Goal: Task Accomplishment & Management: Manage account settings

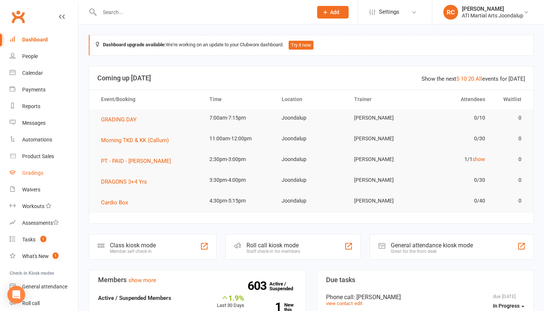
click at [34, 171] on div "Gradings" at bounding box center [32, 173] width 21 height 6
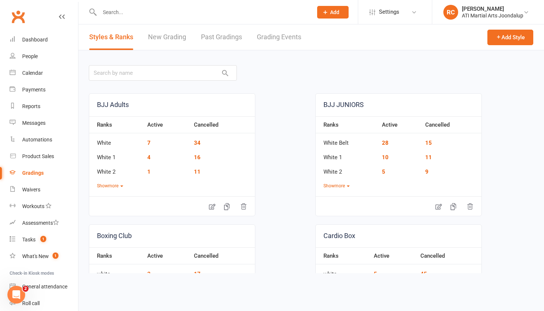
click at [273, 35] on link "Grading Events" at bounding box center [279, 37] width 44 height 26
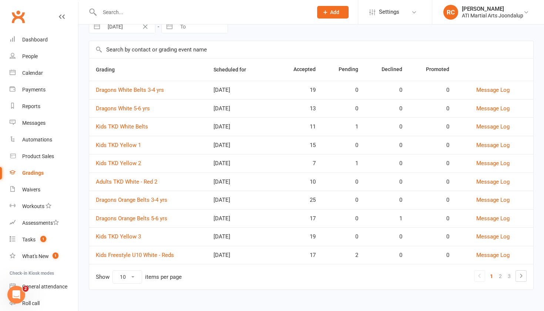
scroll to position [39, 0]
click at [502, 277] on link "2" at bounding box center [500, 276] width 9 height 10
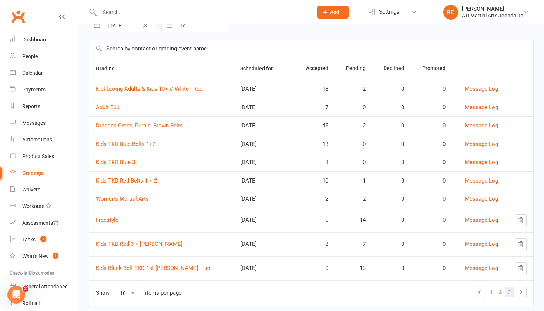
click at [510, 296] on link "3" at bounding box center [509, 292] width 9 height 10
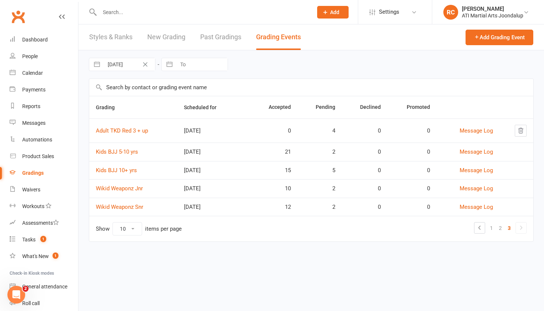
scroll to position [0, 0]
click at [119, 171] on link "Kids BJJ 10+ yrs" at bounding box center [116, 170] width 41 height 7
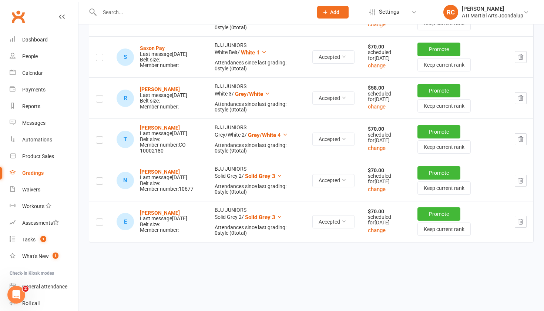
scroll to position [778, 0]
click at [522, 221] on icon "button" at bounding box center [521, 221] width 7 height 7
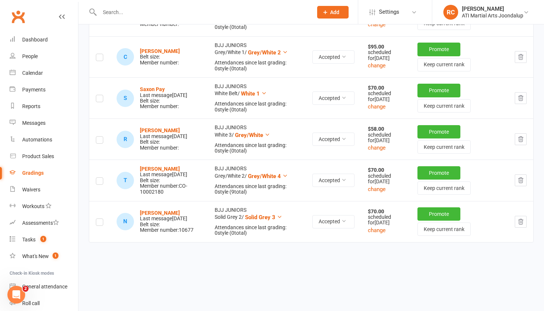
scroll to position [735, 0]
click at [174, 12] on input "text" at bounding box center [202, 12] width 210 height 10
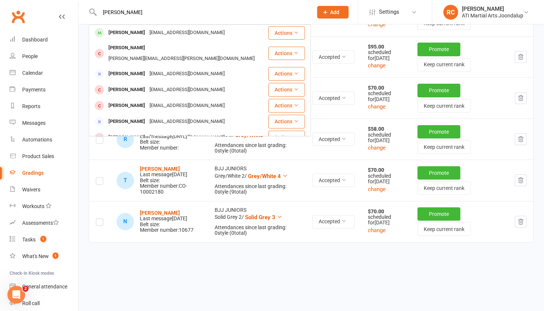
type input "[PERSON_NAME]"
drag, startPoint x: 174, startPoint y: 12, endPoint x: 194, endPoint y: 34, distance: 30.4
click at [194, 34] on div "[EMAIL_ADDRESS][DOMAIN_NAME]" at bounding box center [187, 32] width 80 height 11
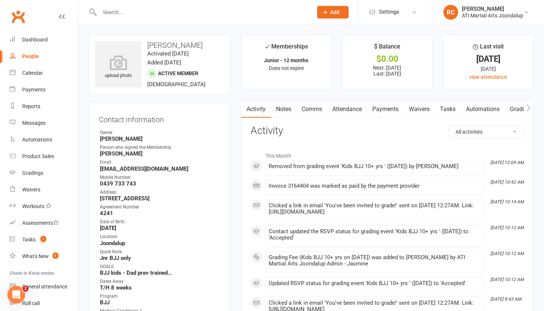
click at [378, 113] on link "Payments" at bounding box center [385, 109] width 37 height 17
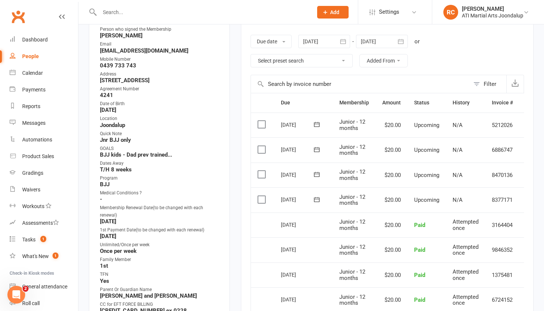
scroll to position [121, 0]
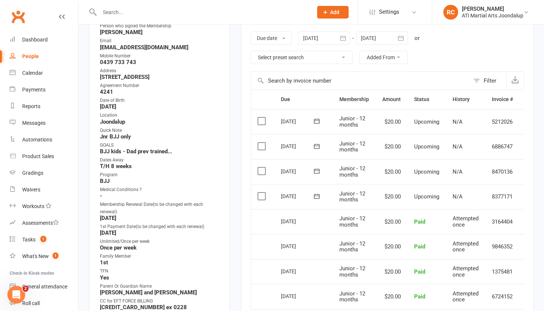
click at [202, 13] on input "text" at bounding box center [202, 12] width 210 height 10
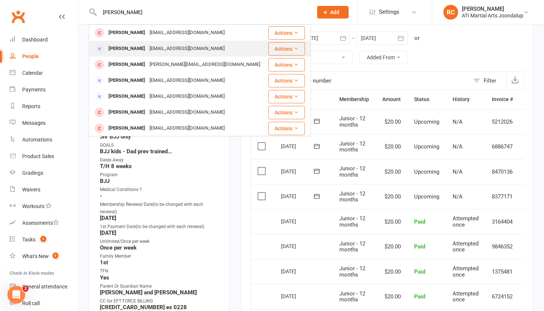
scroll to position [0, 0]
type input "[PERSON_NAME]"
click at [188, 49] on div "[EMAIL_ADDRESS][DOMAIN_NAME]" at bounding box center [187, 48] width 80 height 11
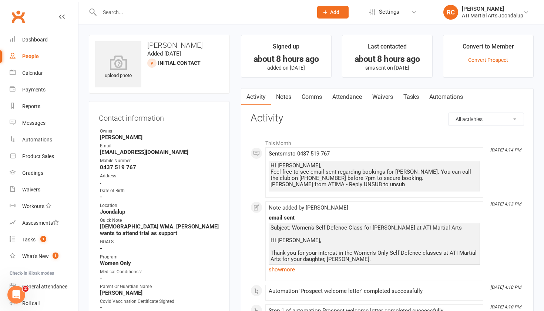
click at [353, 99] on link "Attendance" at bounding box center [347, 97] width 40 height 17
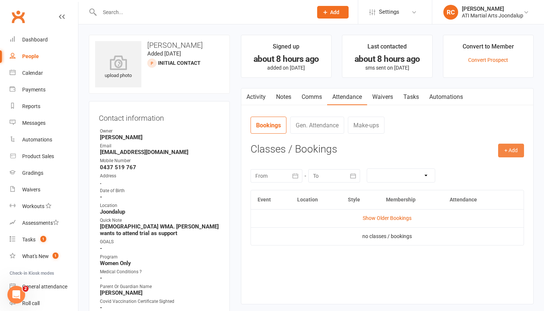
click at [501, 153] on button "+ Add" at bounding box center [511, 150] width 26 height 13
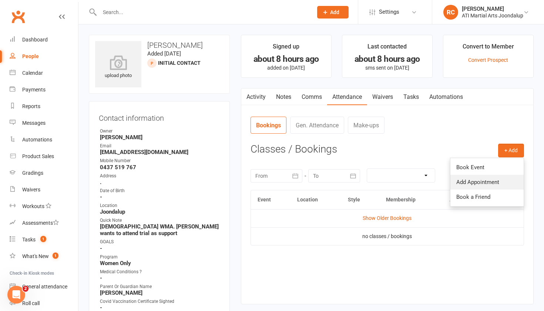
click at [480, 177] on link "Add Appointment" at bounding box center [487, 182] width 73 height 15
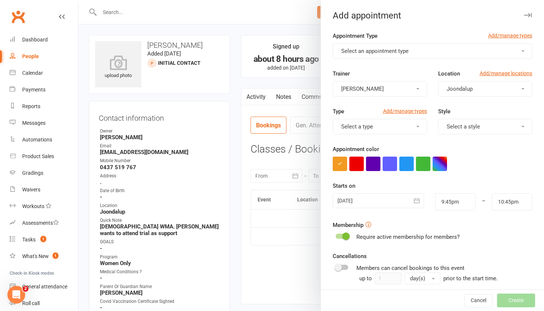
click at [435, 52] on button "Select an appointment type" at bounding box center [433, 51] width 200 height 16
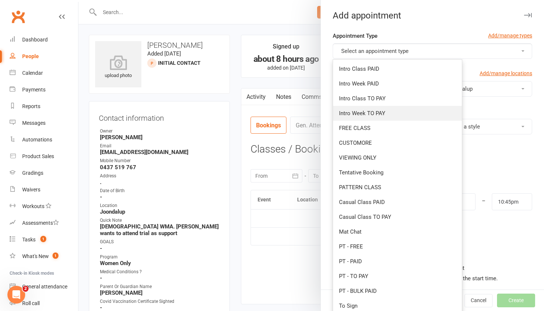
click at [393, 110] on link "Intro Week TO PAY" at bounding box center [397, 113] width 129 height 15
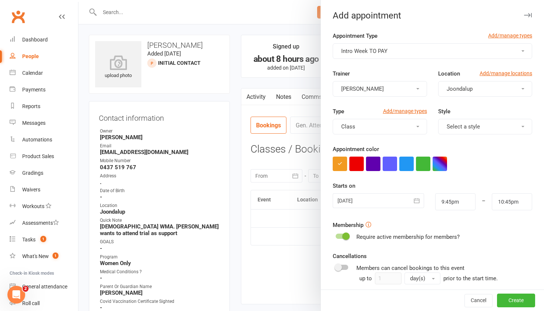
click at [403, 200] on div at bounding box center [378, 200] width 91 height 15
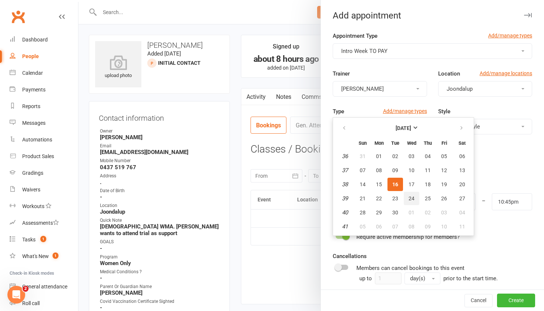
click at [413, 198] on span "24" at bounding box center [412, 199] width 6 height 6
type input "[DATE]"
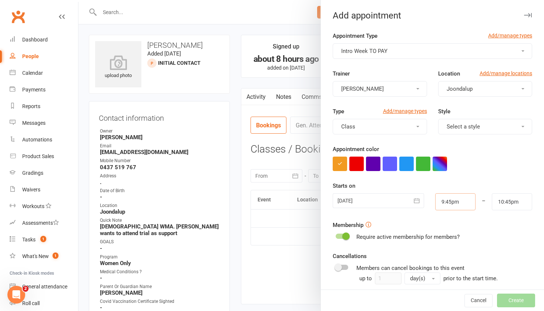
click at [450, 206] on input "9:45pm" at bounding box center [456, 201] width 40 height 17
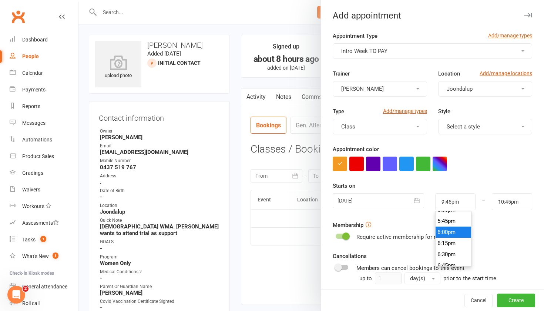
type input "6:00pm"
type input "7:00pm"
click at [453, 230] on li "6:00pm" at bounding box center [454, 232] width 36 height 11
click at [477, 125] on span "Select a style" at bounding box center [463, 126] width 33 height 7
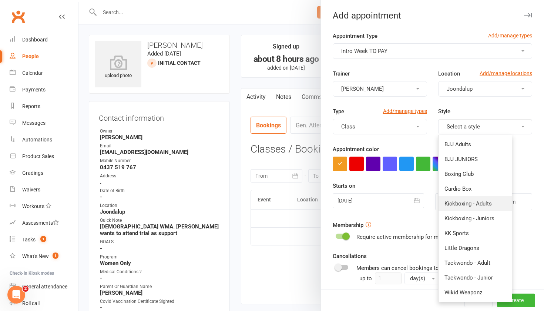
click at [467, 202] on span "Kickboxing - Adults" at bounding box center [468, 203] width 47 height 7
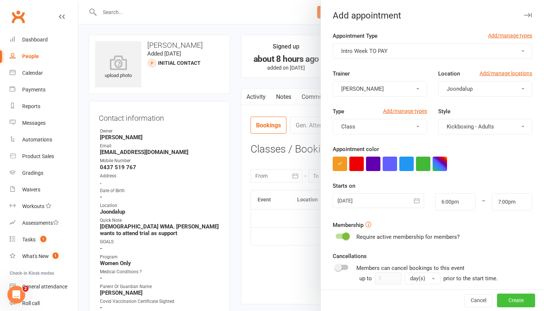
click at [513, 300] on button "Create" at bounding box center [516, 300] width 38 height 13
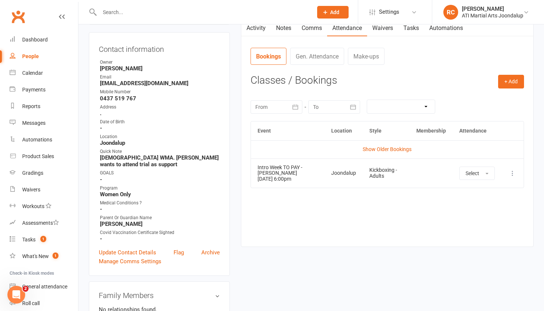
scroll to position [70, 0]
click at [142, 248] on link "Update Contact Details" at bounding box center [127, 251] width 57 height 9
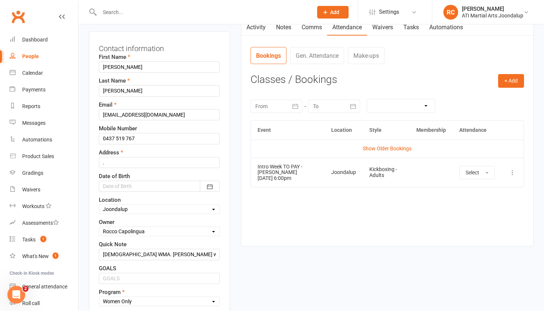
scroll to position [35, 0]
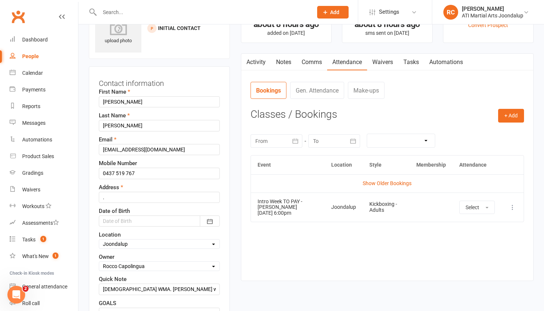
click at [131, 220] on div at bounding box center [159, 221] width 121 height 11
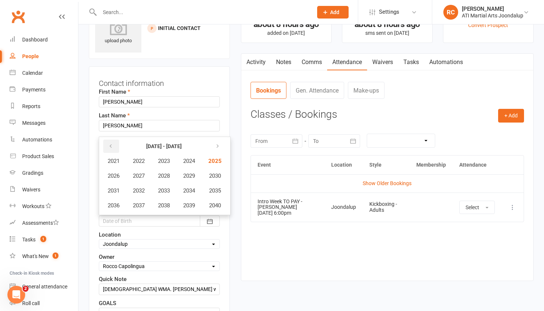
click at [109, 153] on button "button" at bounding box center [111, 146] width 16 height 13
click at [119, 190] on span "2011" at bounding box center [114, 190] width 12 height 7
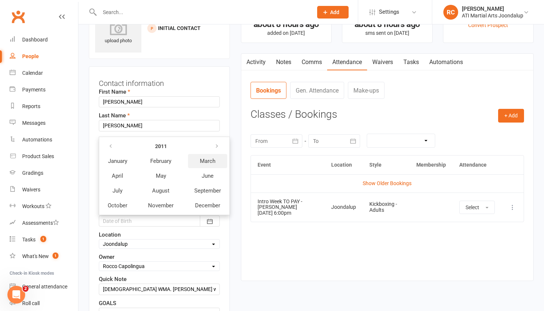
click at [207, 164] on span "March" at bounding box center [208, 161] width 16 height 7
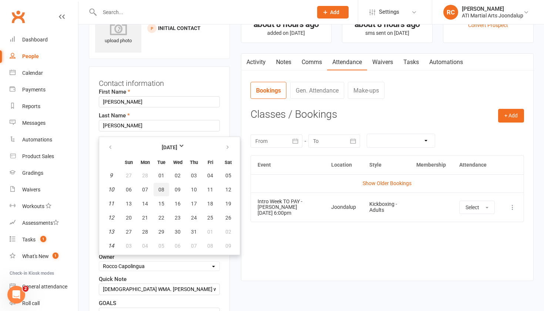
click at [161, 193] on span "08" at bounding box center [162, 190] width 6 height 6
type input "[DATE]"
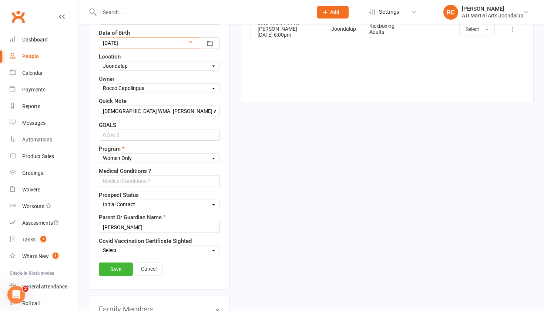
scroll to position [221, 0]
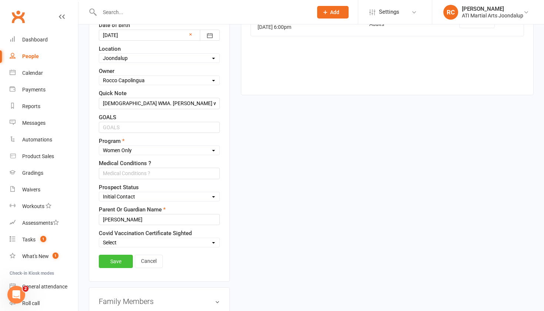
click at [114, 268] on link "Save" at bounding box center [116, 261] width 34 height 13
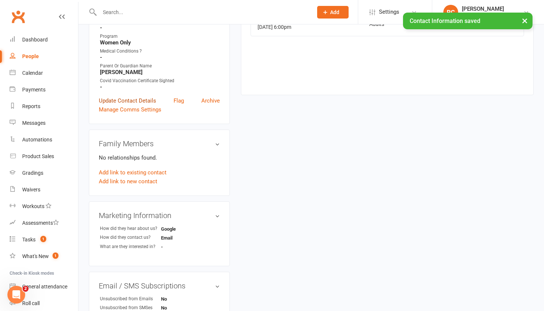
click at [140, 101] on link "Update Contact Details" at bounding box center [127, 100] width 57 height 9
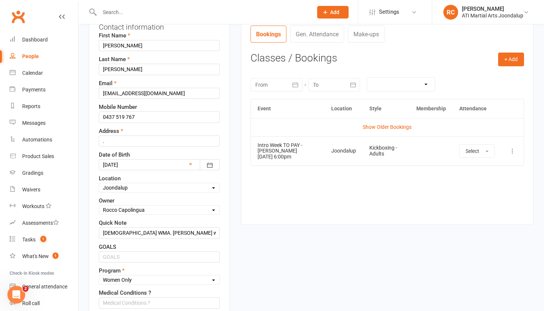
scroll to position [93, 0]
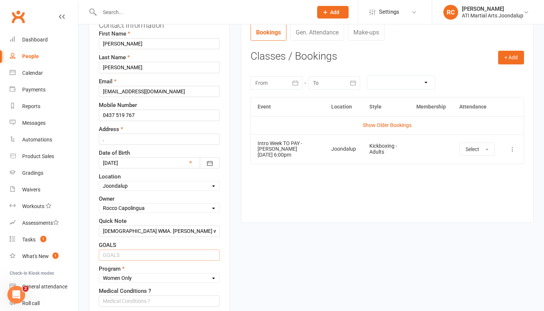
click at [119, 261] on input "text" at bounding box center [159, 255] width 121 height 11
paste input "build up some self defense skills, and basic strength training"
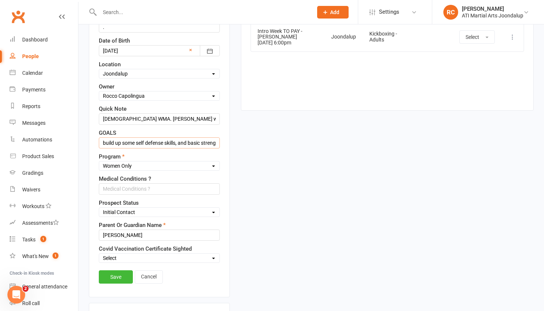
scroll to position [219, 0]
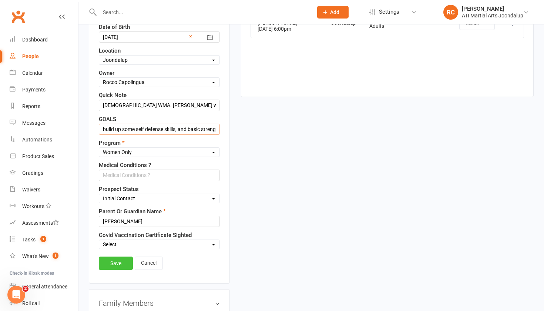
type input "build up some self defense skills, and basic strength training"
click at [116, 269] on link "Save" at bounding box center [116, 263] width 34 height 13
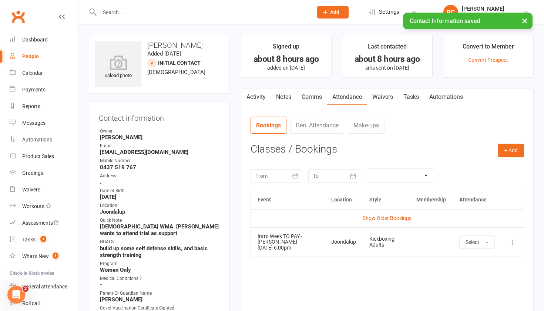
scroll to position [0, 0]
click at [510, 240] on icon at bounding box center [512, 241] width 7 height 7
click at [484, 266] on link "View event" at bounding box center [480, 271] width 73 height 15
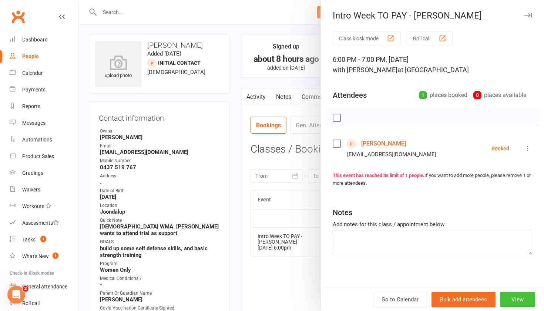
click at [511, 297] on button "View" at bounding box center [517, 300] width 35 height 16
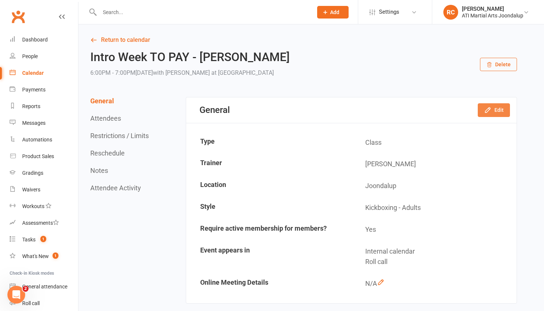
click at [499, 105] on button "Edit" at bounding box center [494, 109] width 32 height 13
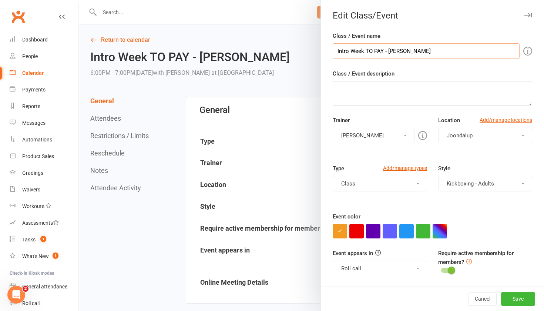
click at [421, 49] on input "Intro Week TO PAY - [PERSON_NAME]" at bounding box center [426, 51] width 187 height 16
type input "Intro Week TO PAY - [PERSON_NAME] + [PERSON_NAME] (mum)"
click at [514, 302] on button "Save" at bounding box center [518, 298] width 34 height 13
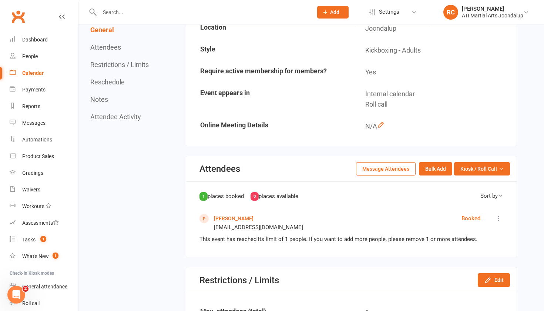
scroll to position [166, 0]
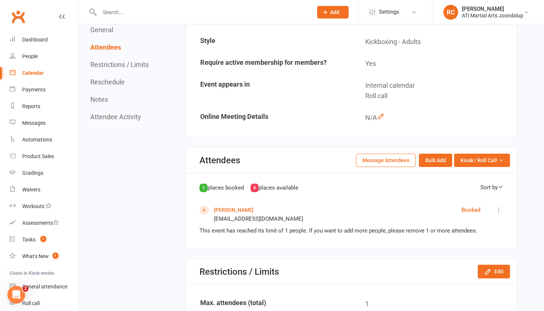
click at [223, 208] on link "[PERSON_NAME]" at bounding box center [234, 210] width 40 height 6
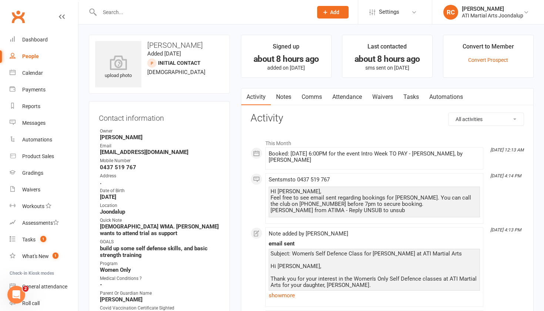
click at [286, 95] on link "Notes" at bounding box center [284, 97] width 26 height 17
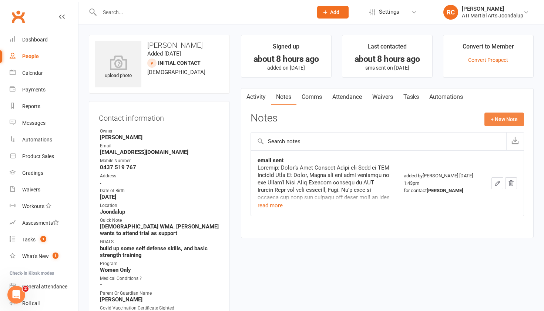
click at [497, 121] on button "+ New Note" at bounding box center [505, 119] width 40 height 13
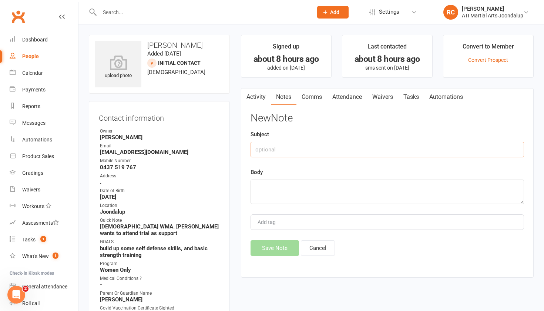
click at [366, 151] on input "text" at bounding box center [388, 150] width 274 height 16
type input "M"
type input "email reply booked but needs to pay"
paste textarea "LO Ipsum. Dolors ame con adipi elits. Doeiu tempo inc utlaboree. Dol magnaal en…"
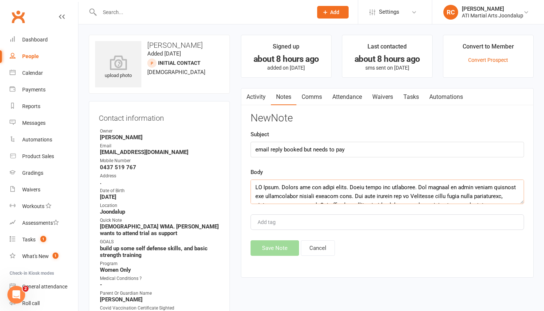
scroll to position [213, 0]
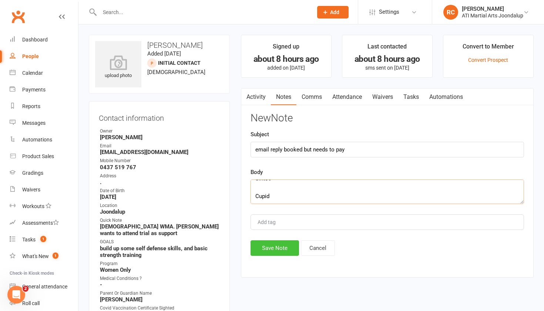
type textarea "LO Ipsum. Dolors ame con adipi elits. Doeiu tempo inc utlaboree. Dol magnaal en…"
click at [286, 251] on button "Save Note" at bounding box center [275, 248] width 49 height 16
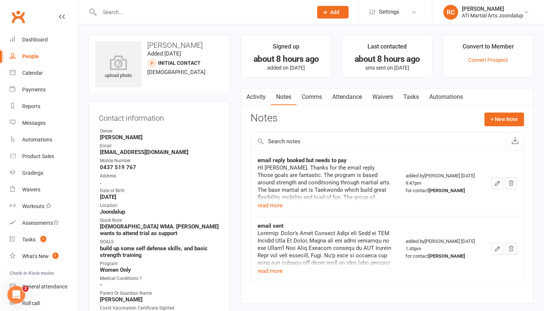
click at [213, 16] on input "text" at bounding box center [202, 12] width 210 height 10
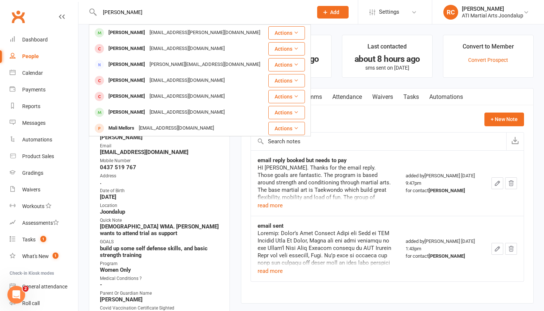
type input "[PERSON_NAME]"
drag, startPoint x: 213, startPoint y: 16, endPoint x: 33, endPoint y: 171, distance: 237.6
click at [33, 171] on div "Gradings" at bounding box center [32, 173] width 21 height 6
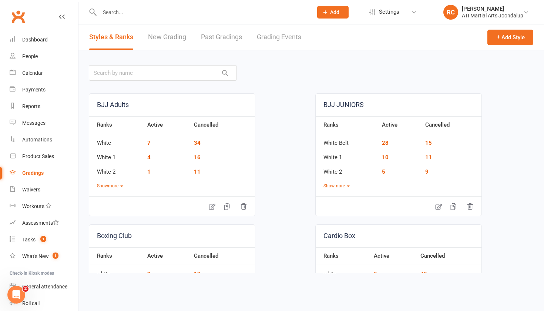
click at [274, 40] on link "Grading Events" at bounding box center [279, 37] width 44 height 26
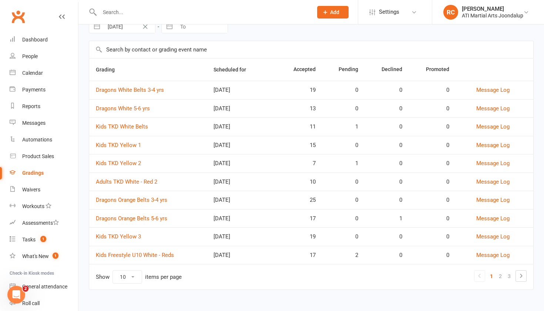
scroll to position [39, 0]
click at [157, 257] on link "Kids Freestyle U10 White - Reds" at bounding box center [135, 255] width 78 height 7
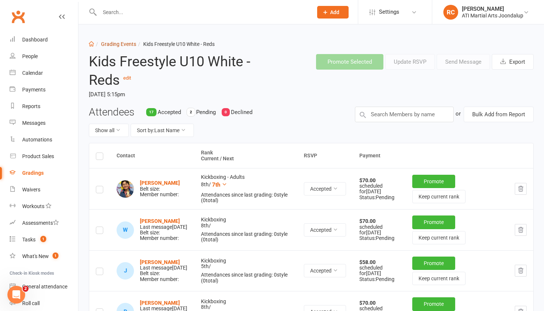
click at [115, 44] on link "Grading Events" at bounding box center [118, 44] width 35 height 6
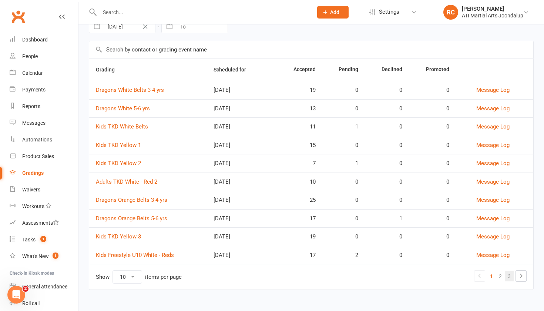
scroll to position [39, 0]
click at [500, 276] on link "2" at bounding box center [500, 276] width 9 height 10
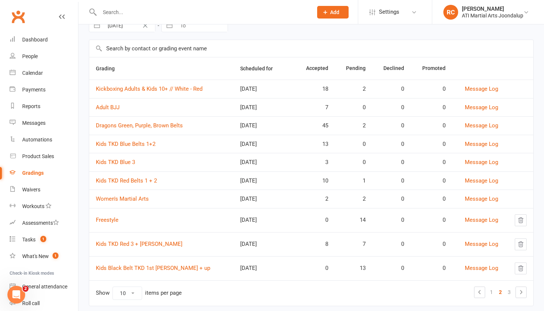
click at [508, 277] on td at bounding box center [519, 268] width 29 height 24
click at [510, 290] on link "3" at bounding box center [509, 292] width 9 height 10
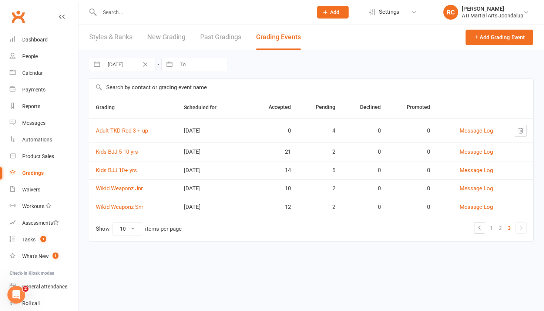
scroll to position [0, 0]
click at [123, 173] on link "Kids BJJ 10+ yrs" at bounding box center [116, 170] width 41 height 7
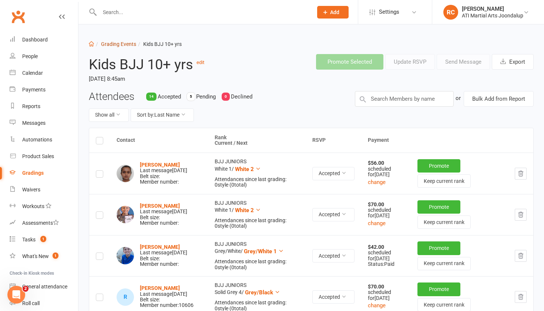
click at [120, 44] on link "Grading Events" at bounding box center [118, 44] width 35 height 6
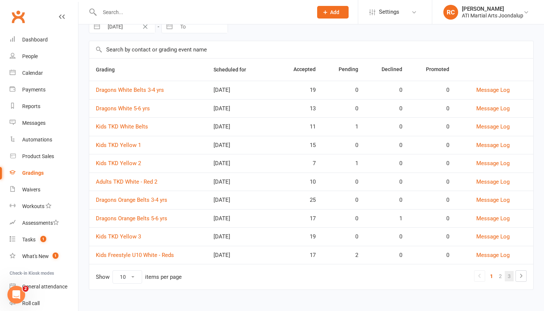
scroll to position [39, 0]
click at [511, 276] on link "3" at bounding box center [509, 276] width 9 height 10
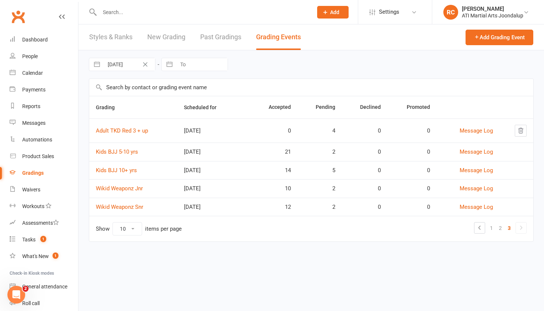
scroll to position [0, 0]
click at [125, 153] on link "Kids BJJ 5-10 yrs" at bounding box center [117, 152] width 42 height 7
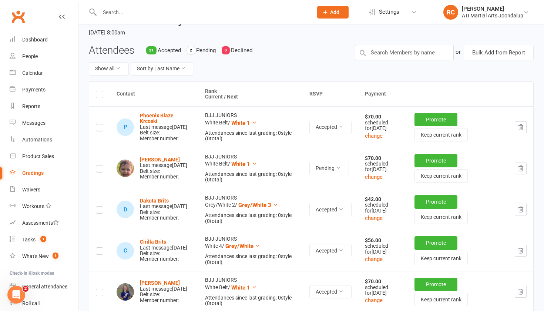
scroll to position [49, 0]
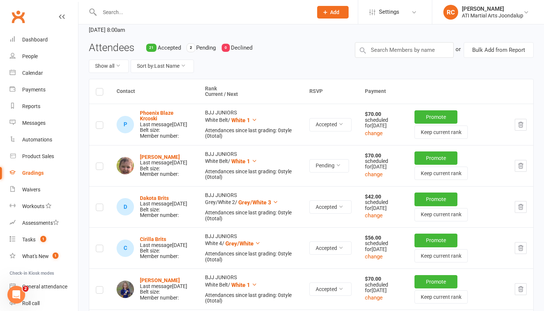
click at [138, 16] on input "text" at bounding box center [202, 12] width 210 height 10
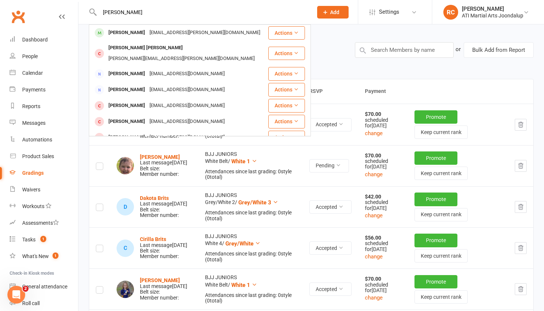
type input "[PERSON_NAME]"
drag, startPoint x: 166, startPoint y: 53, endPoint x: 161, endPoint y: 33, distance: 20.8
click at [161, 33] on div "[EMAIL_ADDRESS][PERSON_NAME][DOMAIN_NAME]" at bounding box center [204, 32] width 115 height 11
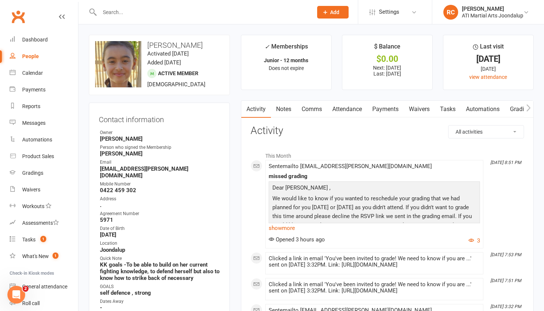
click at [362, 110] on link "Attendance" at bounding box center [347, 109] width 40 height 17
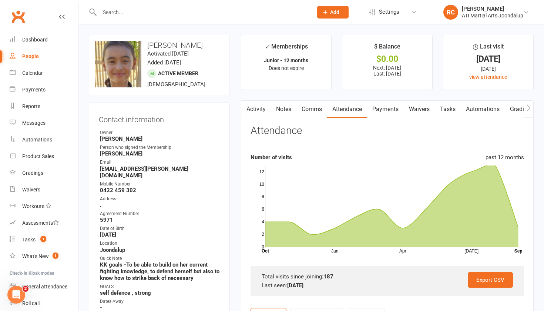
click at [387, 107] on link "Payments" at bounding box center [385, 109] width 37 height 17
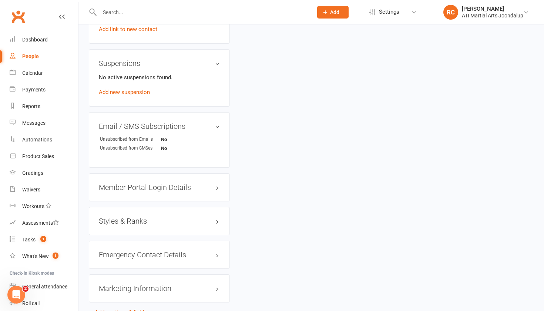
scroll to position [812, 0]
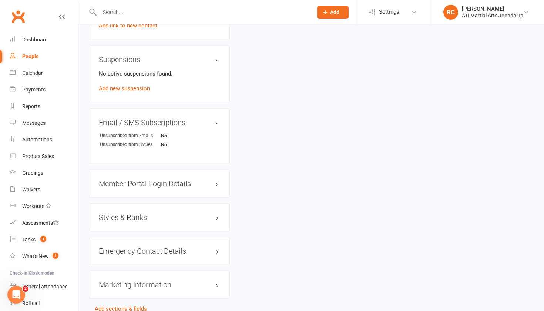
click at [126, 213] on h3 "Styles & Ranks" at bounding box center [159, 217] width 121 height 8
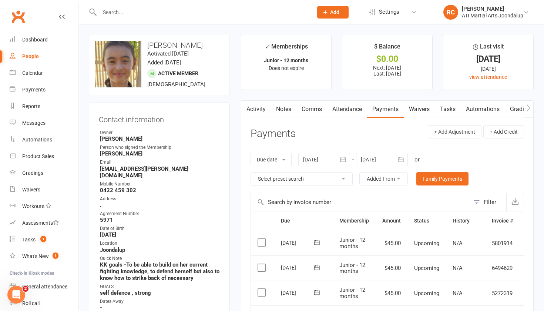
scroll to position [0, 0]
click at [34, 175] on div "Gradings" at bounding box center [32, 173] width 21 height 6
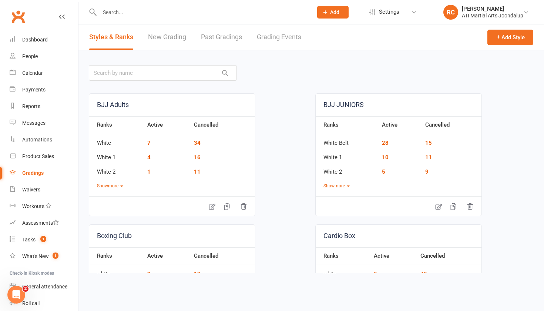
click at [283, 41] on link "Grading Events" at bounding box center [279, 37] width 44 height 26
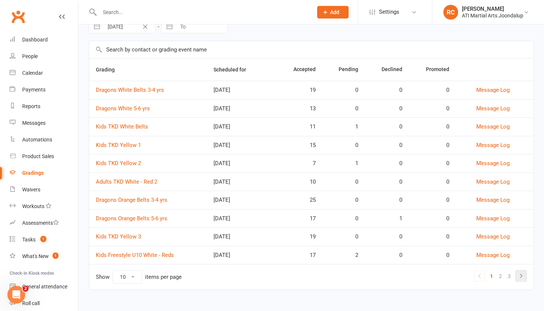
scroll to position [39, 0]
click at [514, 279] on link "3" at bounding box center [509, 276] width 9 height 10
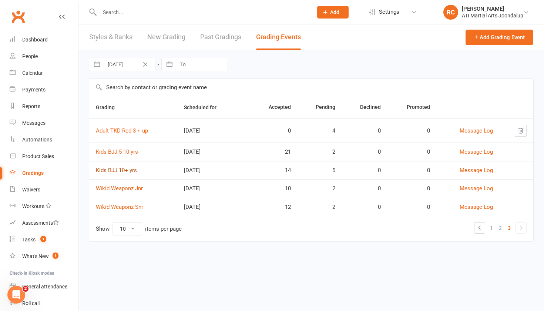
click at [129, 174] on link "Kids BJJ 10+ yrs" at bounding box center [116, 170] width 41 height 7
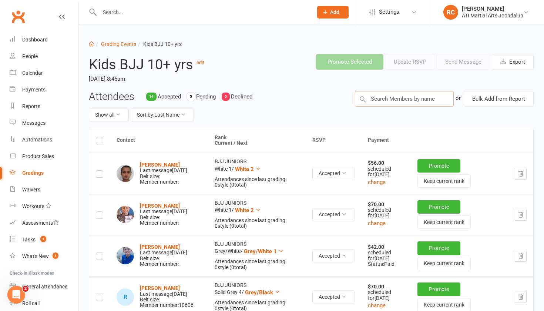
click at [381, 92] on input "text" at bounding box center [404, 99] width 99 height 16
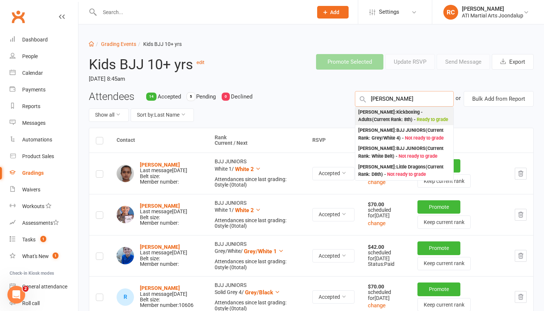
type input "[PERSON_NAME]"
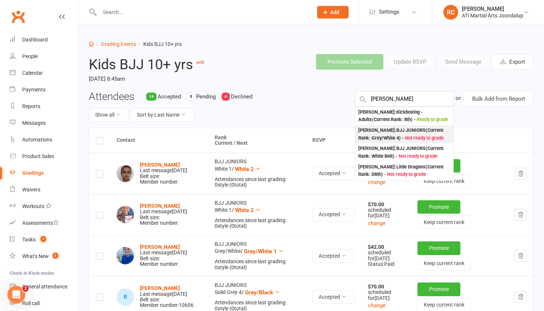
drag, startPoint x: 386, startPoint y: 112, endPoint x: 380, endPoint y: 138, distance: 26.8
click at [380, 138] on div "[PERSON_NAME] : BJJ JUNIORS (Current Rank: Grey/White 4 ) - Not ready to grade" at bounding box center [404, 134] width 92 height 15
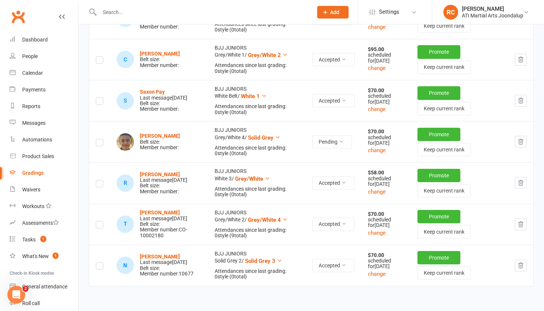
scroll to position [690, 0]
click at [100, 144] on label at bounding box center [99, 144] width 7 height 0
click at [100, 139] on input "checkbox" at bounding box center [99, 139] width 7 height 0
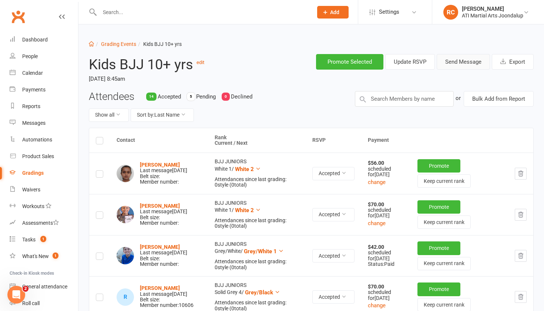
scroll to position [0, 0]
click at [466, 63] on button "Send Message" at bounding box center [463, 62] width 53 height 16
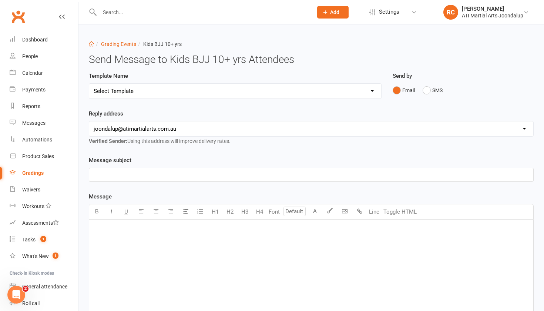
select select "3"
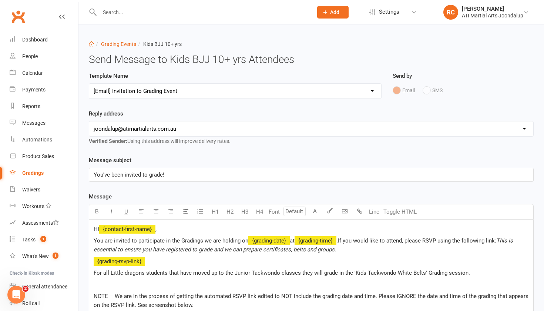
click at [188, 178] on p "You've been invited to grade!" at bounding box center [312, 174] width 436 height 9
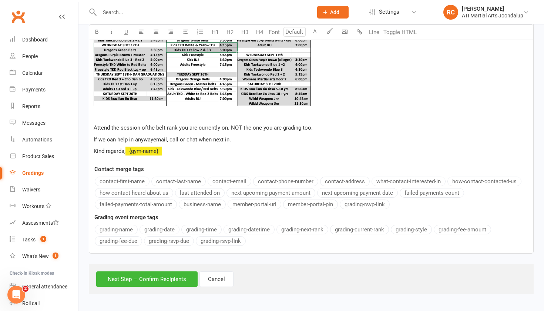
scroll to position [389, 0]
click at [160, 279] on button "Next Step — Confirm Recipients" at bounding box center [146, 279] width 101 height 16
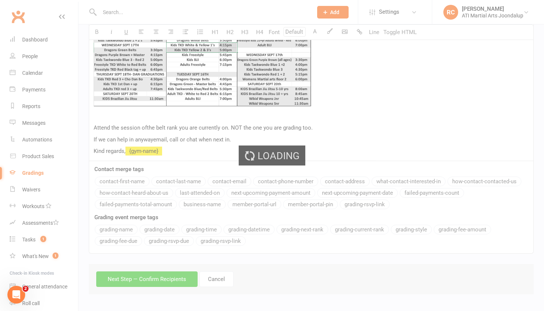
scroll to position [318, 0]
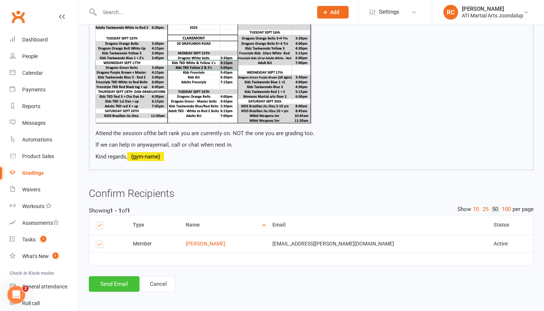
click at [117, 281] on button "Send Email" at bounding box center [114, 284] width 51 height 16
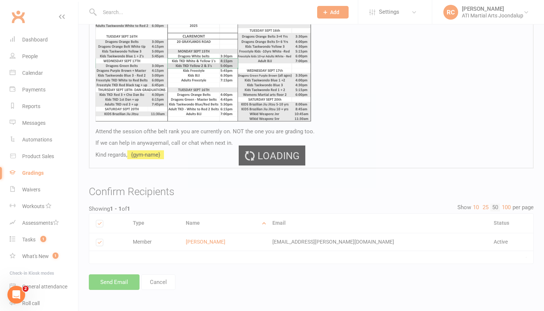
scroll to position [315, 0]
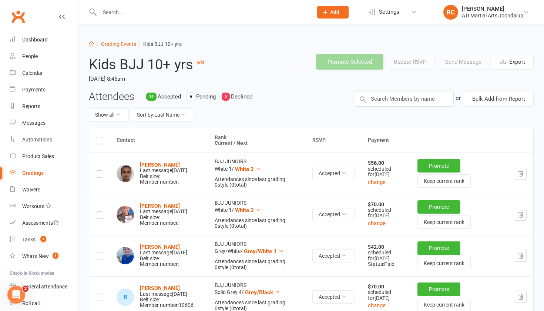
scroll to position [-1, 0]
click at [221, 10] on input "text" at bounding box center [202, 12] width 210 height 10
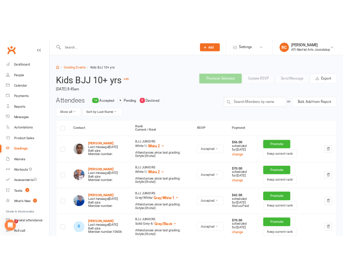
scroll to position [0, 0]
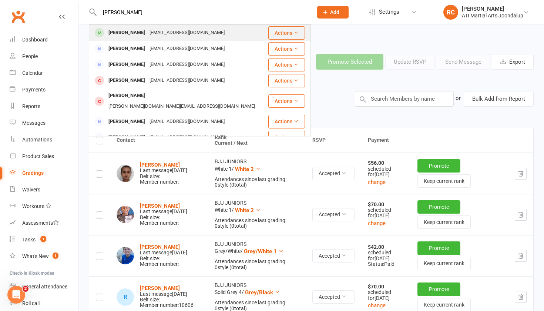
type input "[PERSON_NAME]"
click at [159, 34] on div "[EMAIL_ADDRESS][DOMAIN_NAME]" at bounding box center [187, 32] width 80 height 11
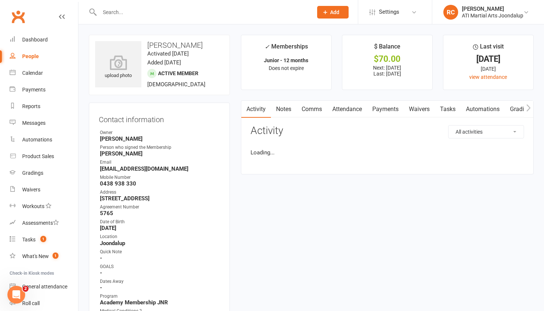
click at [384, 111] on link "Payments" at bounding box center [385, 109] width 37 height 17
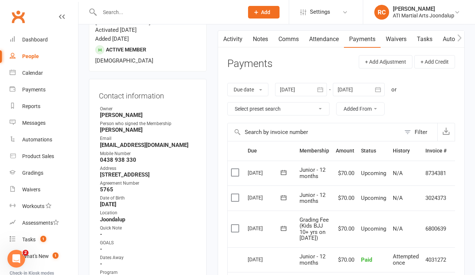
scroll to position [69, 0]
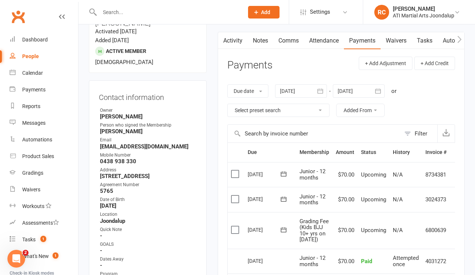
click at [297, 94] on div at bounding box center [301, 90] width 52 height 13
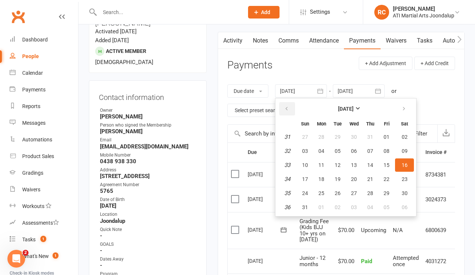
click at [289, 107] on icon "button" at bounding box center [286, 109] width 5 height 6
click at [332, 141] on button "03" at bounding box center [338, 136] width 16 height 13
type input "[DATE]"
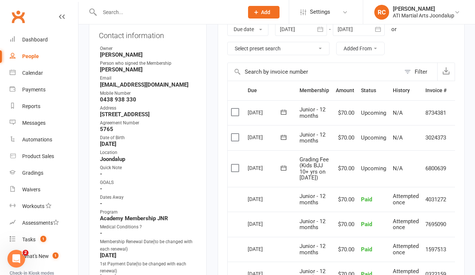
scroll to position [130, 0]
click at [350, 25] on div at bounding box center [359, 29] width 52 height 13
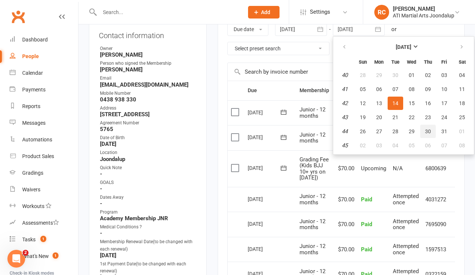
click at [433, 132] on button "30" at bounding box center [428, 131] width 16 height 13
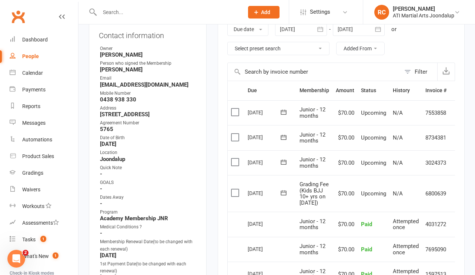
click at [353, 29] on div at bounding box center [359, 29] width 52 height 13
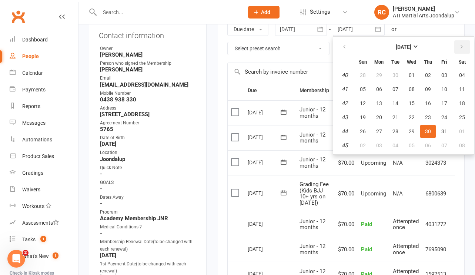
click at [457, 51] on button "button" at bounding box center [462, 46] width 16 height 13
click at [431, 100] on span "13" at bounding box center [428, 103] width 6 height 6
type input "[DATE]"
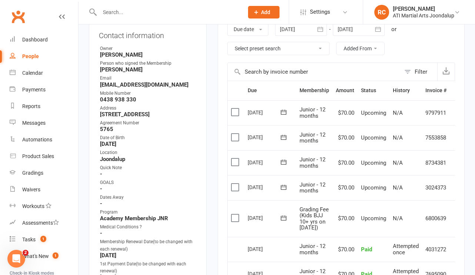
click at [236, 218] on label at bounding box center [236, 217] width 10 height 7
click at [236, 214] on input "checkbox" at bounding box center [233, 214] width 5 height 0
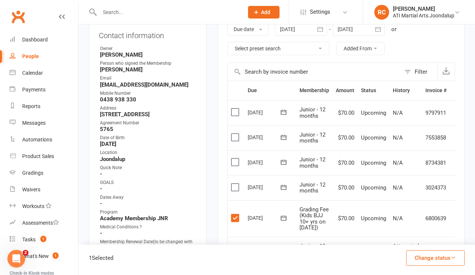
click at [232, 186] on label at bounding box center [236, 187] width 10 height 7
click at [232, 184] on input "checkbox" at bounding box center [233, 184] width 5 height 0
click at [235, 161] on label at bounding box center [236, 162] width 10 height 7
click at [235, 159] on input "checkbox" at bounding box center [233, 159] width 5 height 0
click at [235, 136] on label at bounding box center [236, 137] width 10 height 7
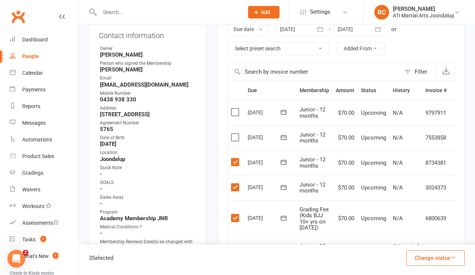
click at [235, 134] on input "checkbox" at bounding box center [233, 134] width 5 height 0
click at [422, 258] on button "Change status" at bounding box center [435, 258] width 59 height 16
click at [428, 226] on link "Paid (Other)" at bounding box center [427, 223] width 73 height 15
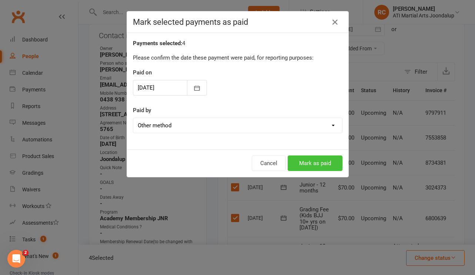
click at [324, 166] on button "Mark as paid" at bounding box center [315, 164] width 55 height 16
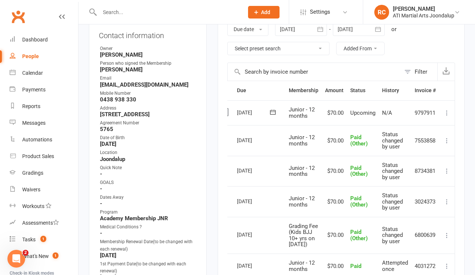
scroll to position [0, 11]
click at [446, 113] on icon at bounding box center [446, 112] width 7 height 7
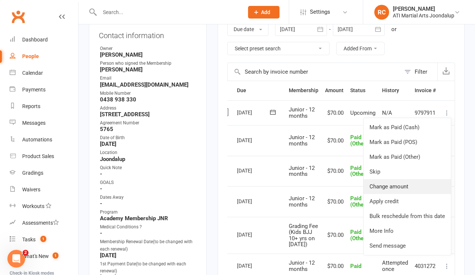
click at [406, 182] on link "Change amount" at bounding box center [407, 186] width 87 height 15
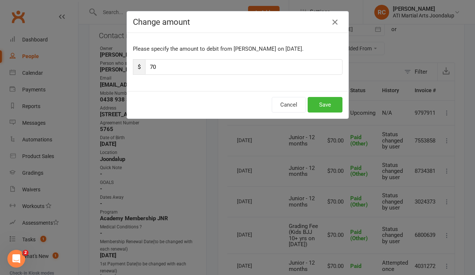
click at [153, 69] on input "70" at bounding box center [243, 67] width 197 height 16
type input "50"
click at [327, 109] on button "Save" at bounding box center [325, 105] width 35 height 16
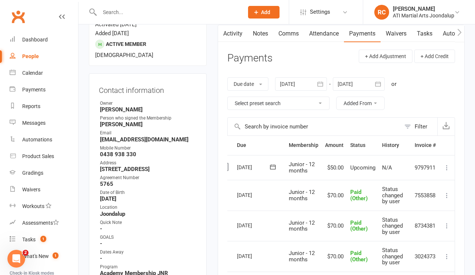
scroll to position [72, 0]
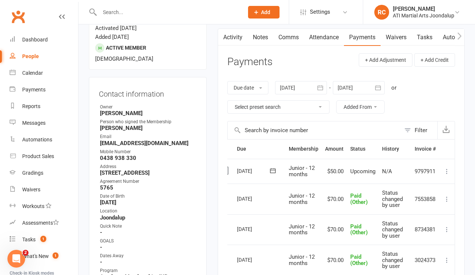
click at [261, 38] on link "Notes" at bounding box center [261, 37] width 26 height 17
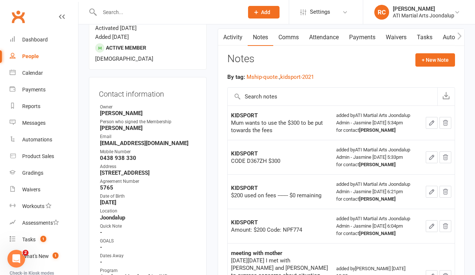
click at [433, 126] on icon "button" at bounding box center [431, 123] width 7 height 7
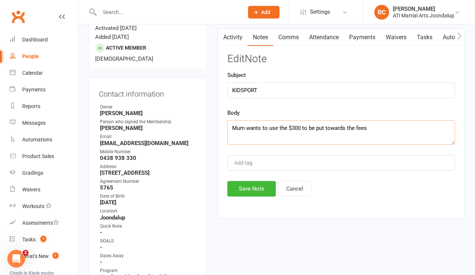
click at [379, 127] on textarea "Mum wants to use the $300 to be put towards the fees" at bounding box center [341, 132] width 228 height 24
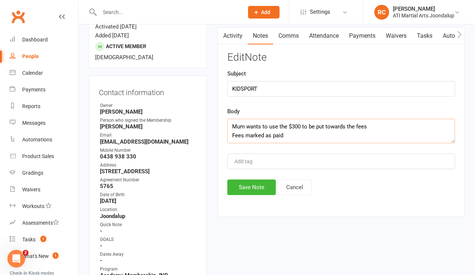
scroll to position [74, 0]
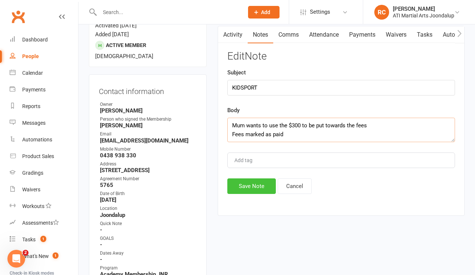
type textarea "Mum wants to use the $300 to be put towards the fees Fees marked as paid"
click at [249, 192] on button "Save Note" at bounding box center [251, 186] width 49 height 16
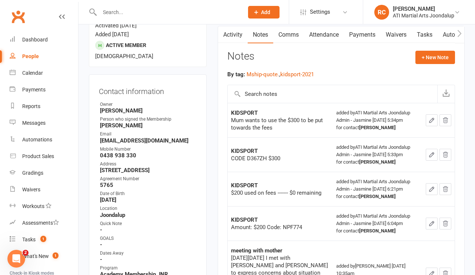
click at [363, 39] on link "Payments" at bounding box center [362, 34] width 37 height 17
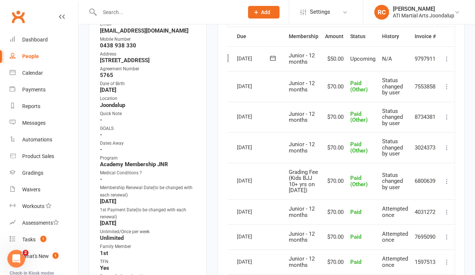
scroll to position [186, 0]
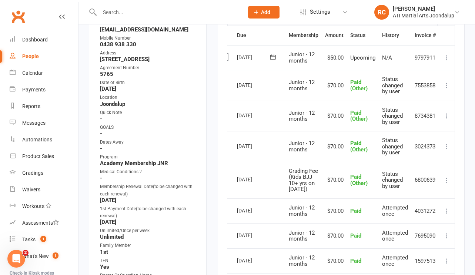
drag, startPoint x: 264, startPoint y: 180, endPoint x: 235, endPoint y: 60, distance: 123.5
click at [235, 60] on table "Due Contact Membership Amount Status History Invoice # Select this [DATE] [PERS…" at bounding box center [336, 242] width 238 height 432
copy table "[DATE] [PERSON_NAME] Junior - 12 months $50.00 Upcoming N/A 9797911 [PERSON_NAM…"
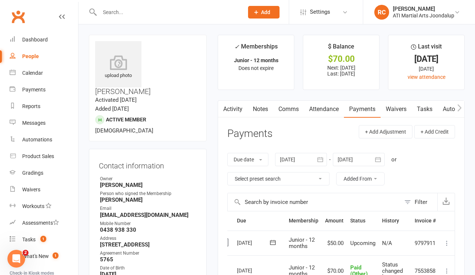
scroll to position [0, 0]
click at [260, 107] on link "Notes" at bounding box center [261, 109] width 26 height 17
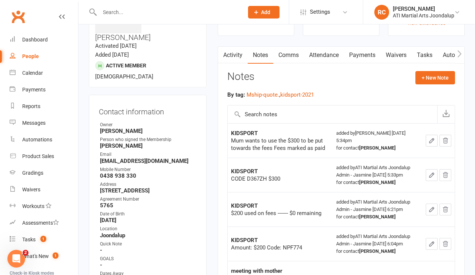
scroll to position [58, 0]
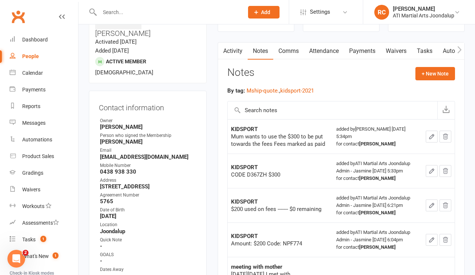
click at [431, 141] on button "button" at bounding box center [432, 137] width 12 height 12
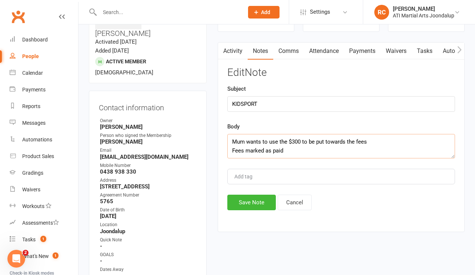
click at [338, 147] on textarea "Mum wants to use the $300 to be put towards the fees Fees marked as paid" at bounding box center [341, 146] width 228 height 24
paste textarea "[DATE] Junior - 12 months $50.00 Upcoming N/A 9797911 [DATE] Junior - 12 months…"
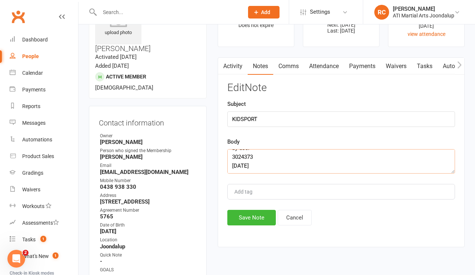
scroll to position [42, 0]
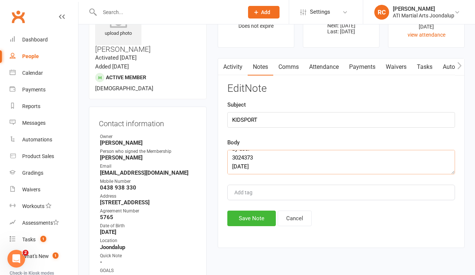
drag, startPoint x: 265, startPoint y: 155, endPoint x: 231, endPoint y: 156, distance: 34.4
click at [231, 156] on textarea "Mum wants to use the $300 to be put towards the fees Fees marked as paid [DATE]…" at bounding box center [341, 162] width 228 height 24
click at [264, 166] on textarea "Mum wants to use the $300 to be put towards the fees Fees marked as paid [DATE]…" at bounding box center [341, 162] width 228 height 24
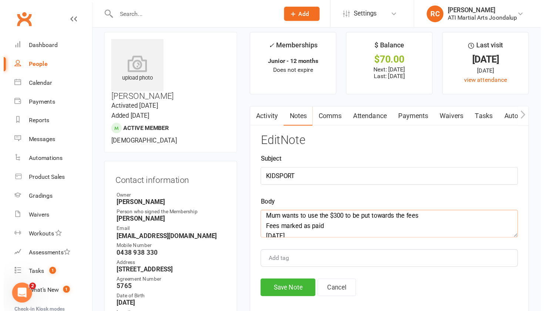
scroll to position [0, 0]
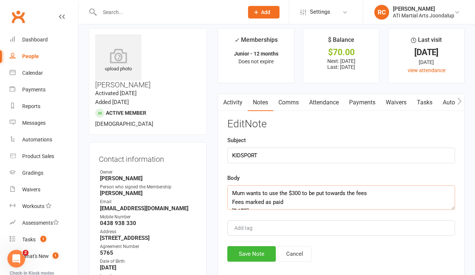
drag, startPoint x: 265, startPoint y: 191, endPoint x: 291, endPoint y: 158, distance: 41.9
click at [291, 158] on div "Edit Note Subject KIDSPORT Body Mum wants to use the $300 to be put towards the…" at bounding box center [341, 190] width 228 height 143
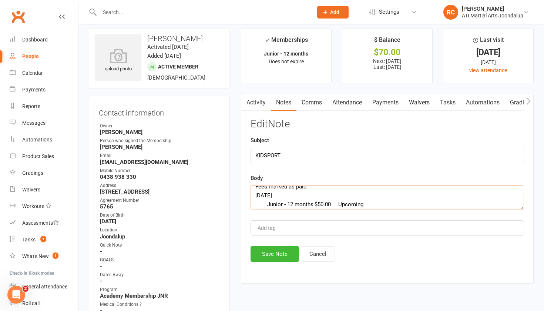
scroll to position [18, 0]
click at [315, 204] on textarea "Mum wants to use the $300 to be put towards the fees Fees marked as paid [DATE]…" at bounding box center [388, 198] width 274 height 24
drag, startPoint x: 380, startPoint y: 204, endPoint x: 267, endPoint y: 203, distance: 112.6
click at [267, 203] on textarea "Mum wants to use the $300 to be put towards the fees Fees marked as paid [DATE]…" at bounding box center [388, 198] width 274 height 24
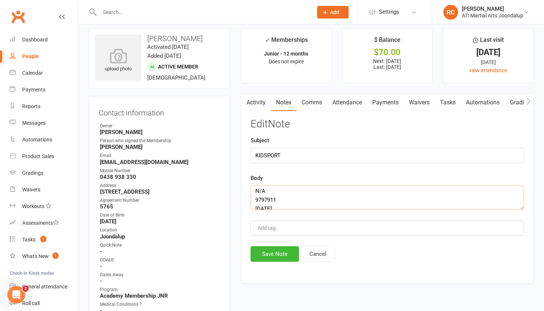
drag, startPoint x: 282, startPoint y: 199, endPoint x: 248, endPoint y: 191, distance: 34.8
click at [248, 191] on div "Activity Notes Comms Attendance Payments Waivers Tasks Automations Gradings / P…" at bounding box center [387, 189] width 293 height 190
drag, startPoint x: 358, startPoint y: 194, endPoint x: 255, endPoint y: 196, distance: 102.6
click at [255, 196] on textarea "Mum wants to use the $300 to be put towards the fees Fees marked as paid [DATE]…" at bounding box center [388, 198] width 274 height 24
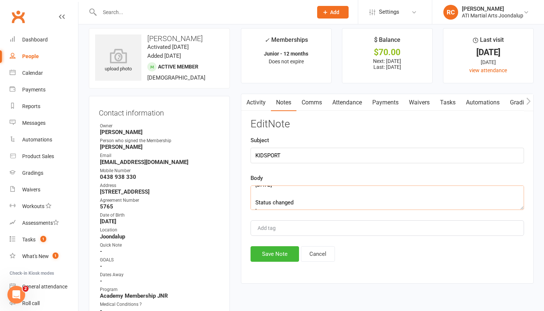
drag, startPoint x: 298, startPoint y: 199, endPoint x: 254, endPoint y: 203, distance: 43.8
click at [254, 203] on textarea "Mum wants to use the $300 to be put towards the fees Fees marked as paid [DATE]…" at bounding box center [388, 198] width 274 height 24
drag, startPoint x: 273, startPoint y: 204, endPoint x: 253, endPoint y: 203, distance: 19.3
click at [253, 203] on textarea "Mum wants to use the $300 to be put towards the fees Fees marked as paid [DATE]…" at bounding box center [388, 198] width 274 height 24
drag, startPoint x: 277, startPoint y: 204, endPoint x: 253, endPoint y: 204, distance: 23.7
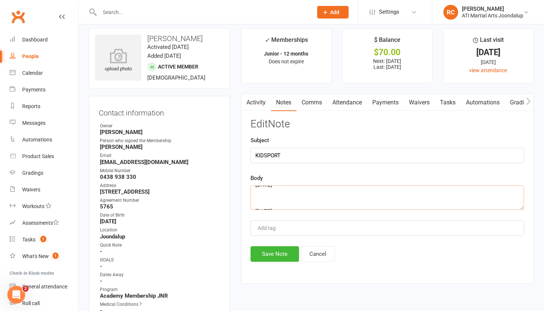
click at [253, 204] on textarea "Mum wants to use the $300 to be put towards the fees Fees marked as paid [DATE]…" at bounding box center [388, 198] width 274 height 24
drag, startPoint x: 292, startPoint y: 206, endPoint x: 256, endPoint y: 188, distance: 40.1
click at [256, 188] on textarea "Mum wants to use the $300 to be put towards the fees Fees marked as paid [DATE]…" at bounding box center [388, 198] width 274 height 24
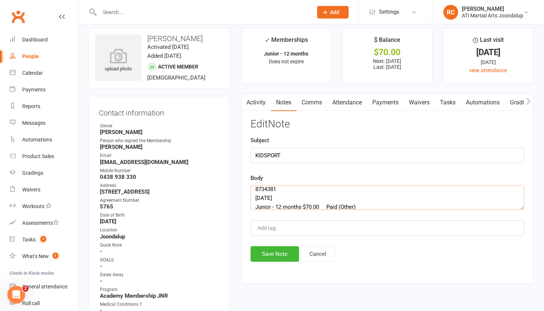
drag, startPoint x: 274, startPoint y: 190, endPoint x: 250, endPoint y: 191, distance: 24.1
click at [251, 191] on textarea "Mum wants to use the $300 to be put towards the fees Fees marked as paid [DATE]…" at bounding box center [388, 198] width 274 height 24
drag, startPoint x: 300, startPoint y: 196, endPoint x: 256, endPoint y: 191, distance: 45.0
click at [256, 191] on textarea "Mum wants to use the $300 to be put towards the fees Fees marked as paid [DATE]…" at bounding box center [388, 198] width 274 height 24
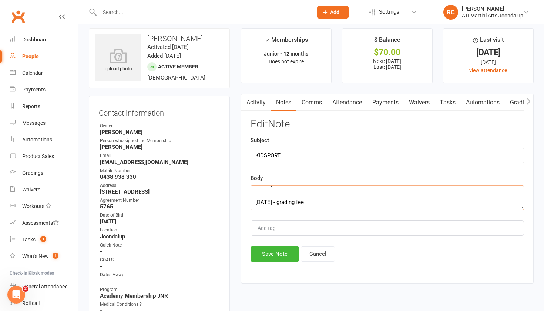
scroll to position [74, 0]
click at [286, 192] on textarea "Mum wants to use the $300 to be put towards the fees Fees marked as paid [DATE]…" at bounding box center [388, 198] width 274 height 24
click at [273, 196] on textarea "Mum wants to use the $300 to be put towards the fees Fees marked as paid [DATE]…" at bounding box center [388, 198] width 274 height 24
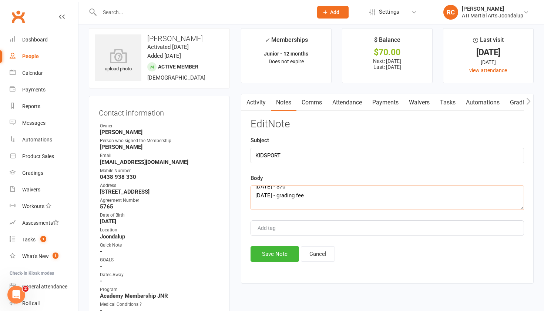
click at [291, 197] on textarea "Mum wants to use the $300 to be put towards the fees Fees marked as paid [DATE]…" at bounding box center [388, 198] width 274 height 24
click at [328, 197] on textarea "Mum wants to use the $300 to be put towards the fees Fees marked as paid [DATE]…" at bounding box center [388, 198] width 274 height 24
click at [315, 203] on textarea "Mum wants to use the $300 to be put towards the fees Fees marked as paid [DATE]…" at bounding box center [388, 198] width 274 height 24
click at [327, 208] on textarea "Mum wants to use the $300 to be put towards the fees Fees marked as paid [DATE]…" at bounding box center [388, 198] width 274 height 24
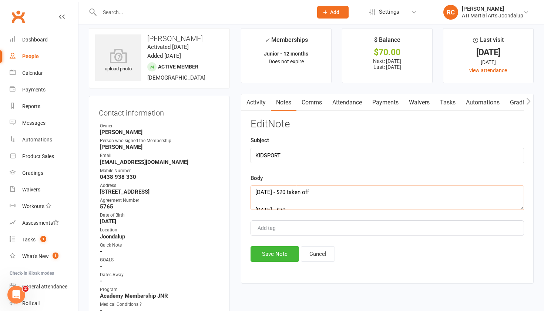
click at [314, 206] on textarea "Mum wants to use the $300 to be put towards the fees Fees marked as paid [DATE]…" at bounding box center [388, 198] width 274 height 24
click at [306, 201] on textarea "Mum wants to use the $300 to be put towards the fees Fees marked as paid [DATE]…" at bounding box center [388, 198] width 274 height 24
drag, startPoint x: 254, startPoint y: 191, endPoint x: 286, endPoint y: 223, distance: 45.0
click at [286, 223] on div "Edit Note Subject KIDSPORT Body Mum wants to use the $300 to be put towards the…" at bounding box center [388, 190] width 274 height 143
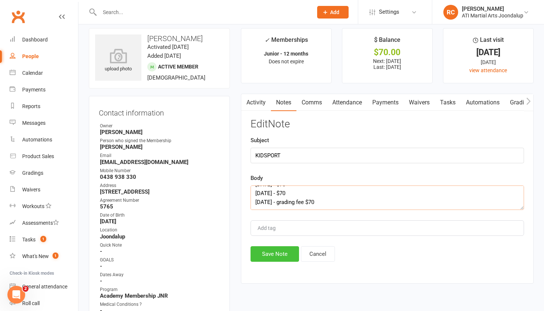
type textarea "Mum wants to use the $300 to be put towards the fees Fees marked as paid [DATE]…"
click at [277, 255] on button "Save Note" at bounding box center [275, 254] width 49 height 16
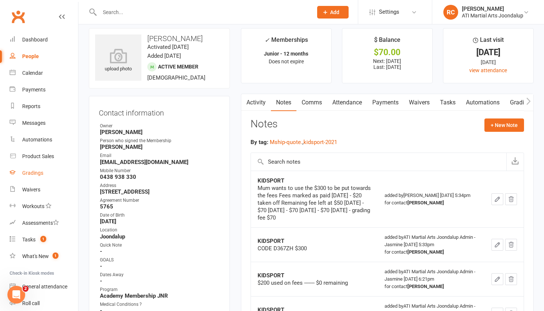
click at [39, 172] on div "Gradings" at bounding box center [32, 173] width 21 height 6
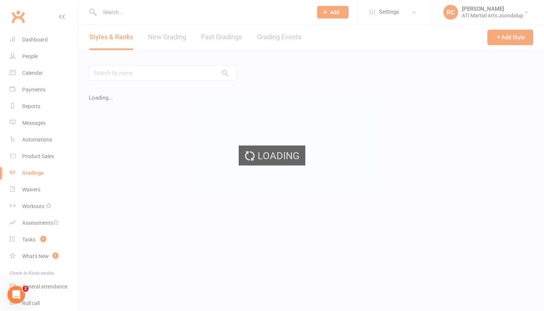
click at [286, 39] on ui-view "Prospect Member Non-attending contact Class / event Appointment Grading event T…" at bounding box center [272, 137] width 544 height 271
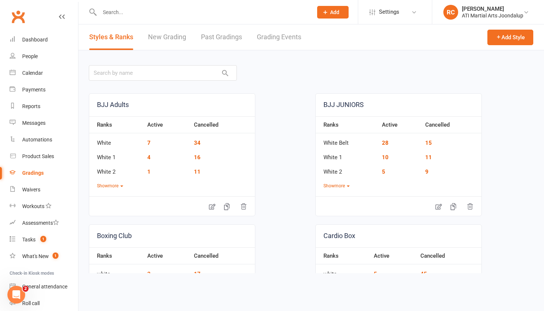
click at [286, 39] on link "Grading Events" at bounding box center [279, 37] width 44 height 26
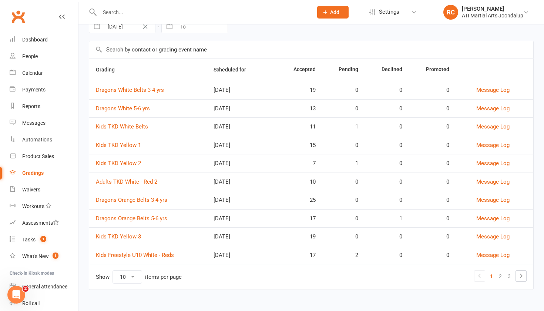
scroll to position [39, 0]
click at [511, 280] on link "3" at bounding box center [509, 276] width 9 height 10
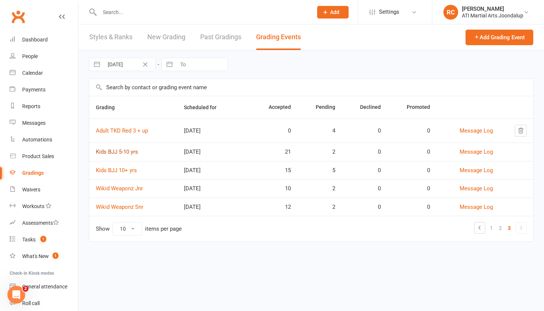
click at [133, 155] on link "Kids BJJ 5-10 yrs" at bounding box center [117, 152] width 42 height 7
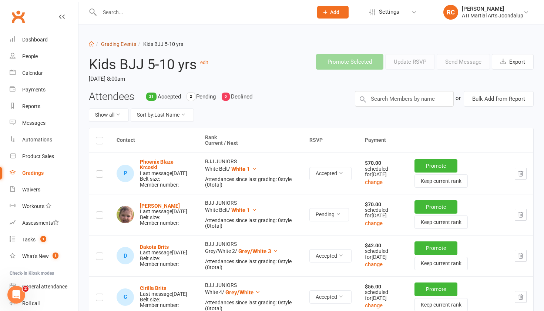
click at [128, 42] on link "Grading Events" at bounding box center [118, 44] width 35 height 6
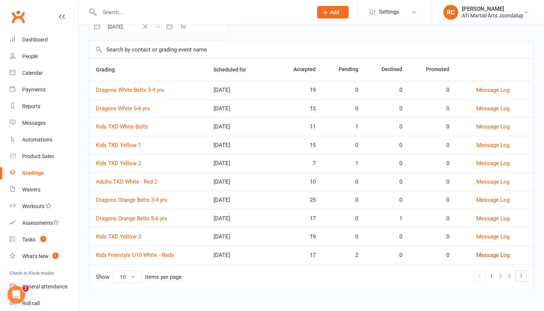
scroll to position [39, 0]
click at [508, 278] on link "3" at bounding box center [509, 276] width 9 height 10
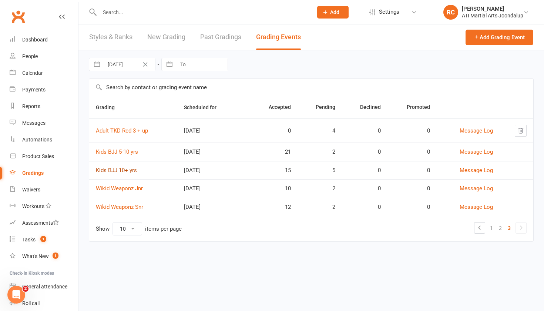
click at [119, 172] on link "Kids BJJ 10+ yrs" at bounding box center [116, 170] width 41 height 7
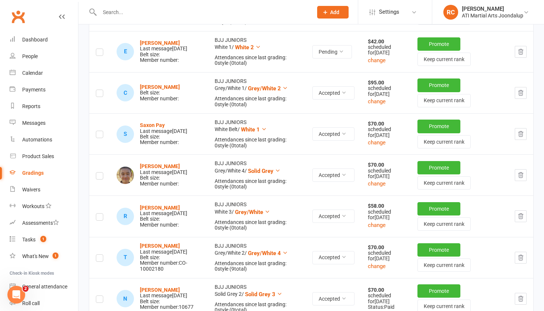
scroll to position [657, 0]
click at [382, 188] on button "change" at bounding box center [377, 183] width 18 height 9
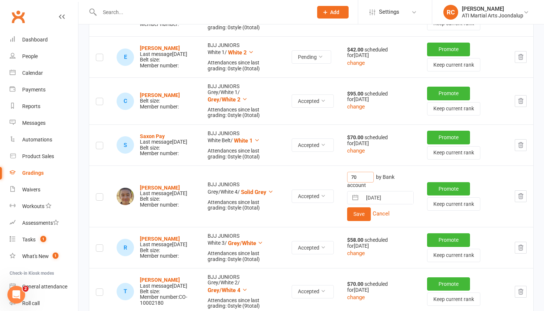
drag, startPoint x: 370, startPoint y: 179, endPoint x: 334, endPoint y: 179, distance: 35.9
click at [334, 179] on tr "[PERSON_NAME] Last message [DATE] Belt size: Member number: BJJ JUNIORS Grey/Wh…" at bounding box center [311, 196] width 444 height 61
type input "58"
click at [370, 215] on button "Save" at bounding box center [359, 213] width 24 height 13
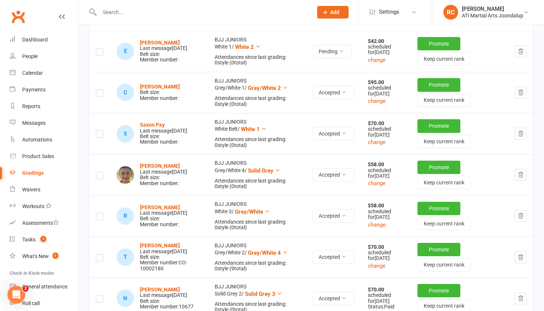
click at [207, 14] on input "text" at bounding box center [202, 12] width 210 height 10
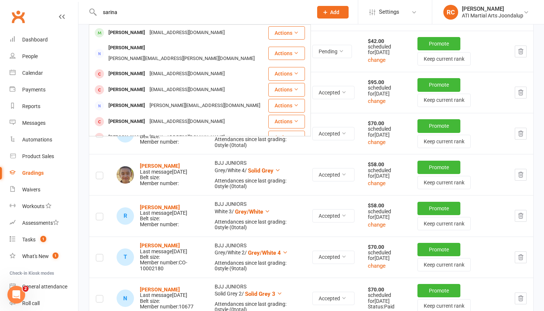
type input "carina"
drag, startPoint x: 200, startPoint y: 1, endPoint x: 183, endPoint y: 38, distance: 40.4
click at [183, 38] on div "[EMAIL_ADDRESS][DOMAIN_NAME]" at bounding box center [187, 32] width 80 height 11
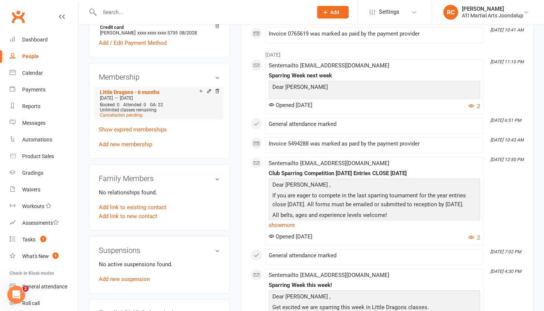
scroll to position [621, 0]
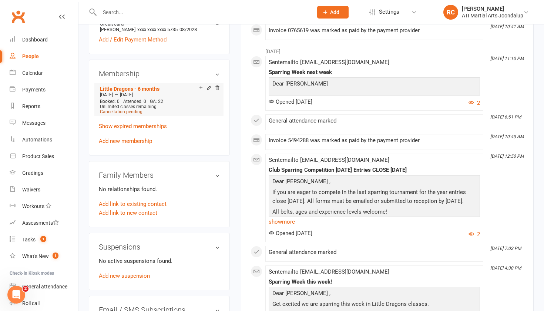
click at [113, 110] on span "Cancellation pending" at bounding box center [121, 111] width 43 height 5
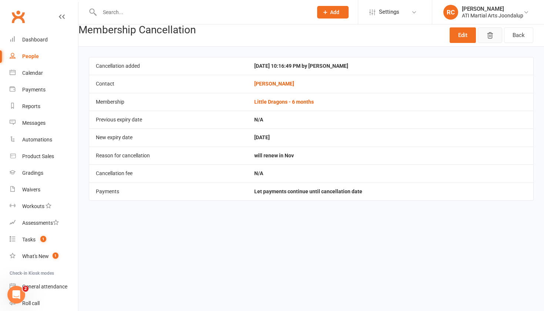
click at [494, 34] on button "button" at bounding box center [490, 35] width 24 height 16
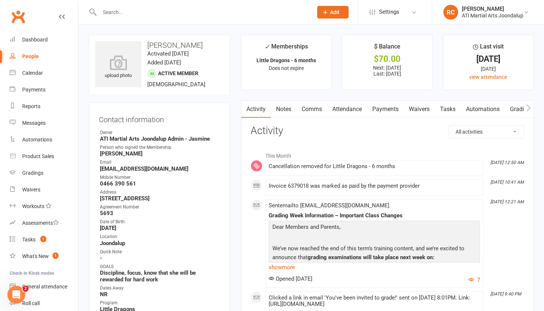
click at [383, 107] on link "Payments" at bounding box center [385, 109] width 37 height 17
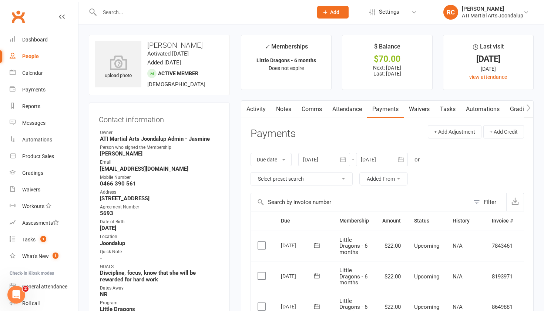
click at [287, 108] on link "Notes" at bounding box center [284, 109] width 26 height 17
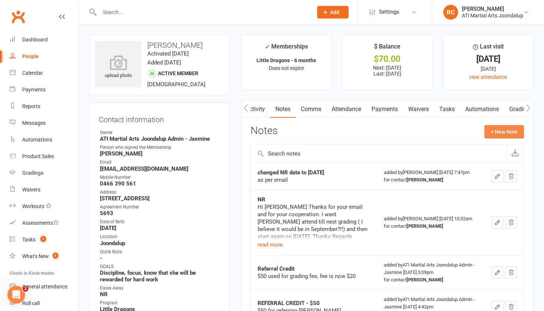
click at [496, 134] on button "+ New Note" at bounding box center [505, 131] width 40 height 13
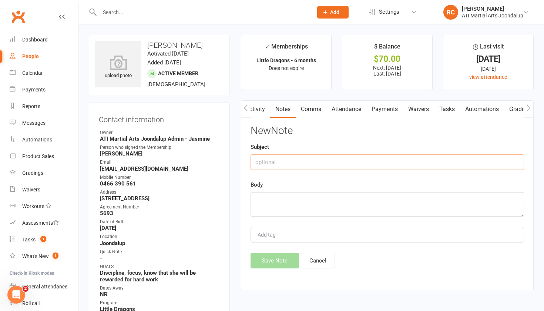
click at [343, 166] on input "text" at bounding box center [388, 162] width 274 height 16
type input "Renewal"
paste textarea "HI [PERSON_NAME], thanks for the email. i have removed the cancellation meaning…"
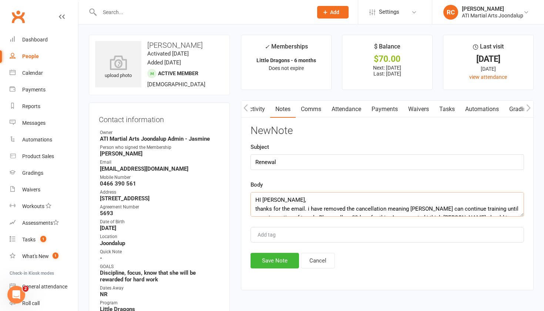
scroll to position [0, 0]
click at [253, 199] on textarea "HI [PERSON_NAME], thanks for the email. i have removed the cancellation meaning…" at bounding box center [388, 204] width 274 height 24
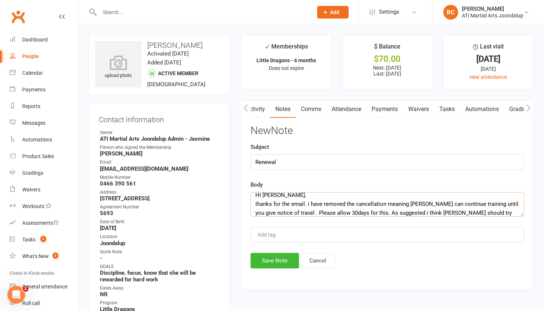
click at [260, 197] on textarea "HI [PERSON_NAME], thanks for the email. i have removed the cancellation meaning…" at bounding box center [388, 204] width 274 height 24
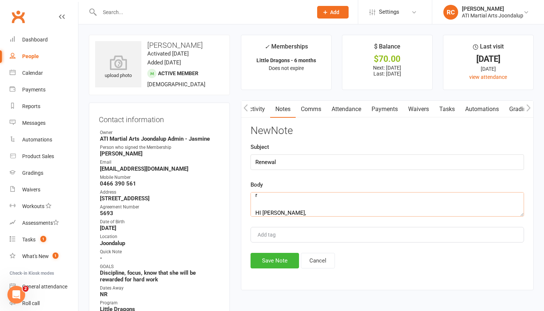
scroll to position [4, 0]
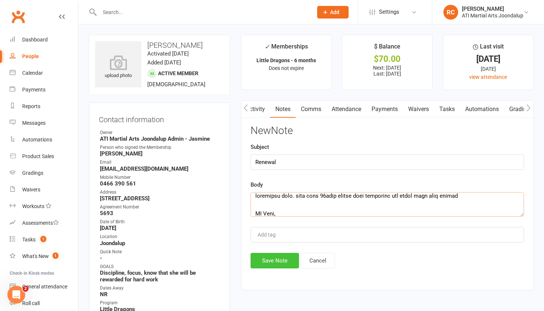
type textarea "traveling soon. will give 30days notice when traveling and renew when they retu…"
click at [262, 264] on button "Save Note" at bounding box center [275, 261] width 49 height 16
